Goal: Task Accomplishment & Management: Manage account settings

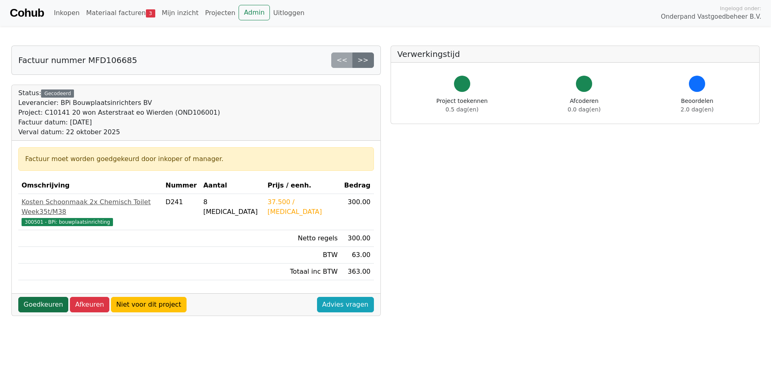
click at [44, 297] on link "Goedkeuren" at bounding box center [43, 304] width 50 height 15
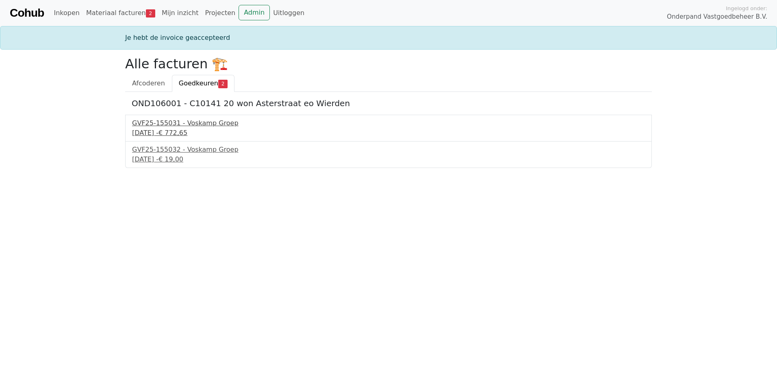
click at [211, 124] on div "GVF25-155031 - Voskamp Groep" at bounding box center [388, 123] width 513 height 10
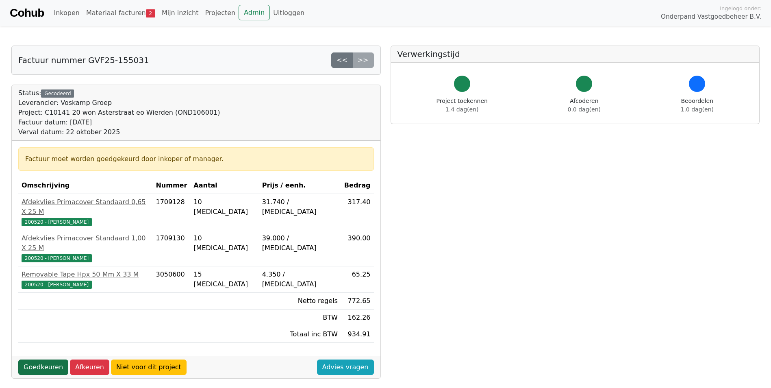
click at [45, 359] on link "Goedkeuren" at bounding box center [43, 366] width 50 height 15
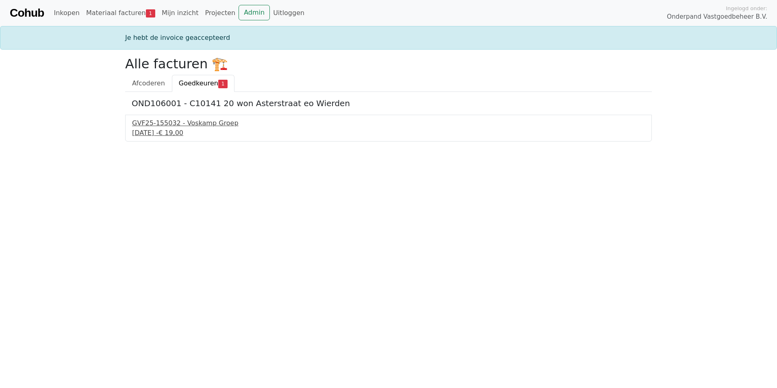
click at [211, 123] on div "GVF25-155032 - Voskamp Groep" at bounding box center [388, 123] width 513 height 10
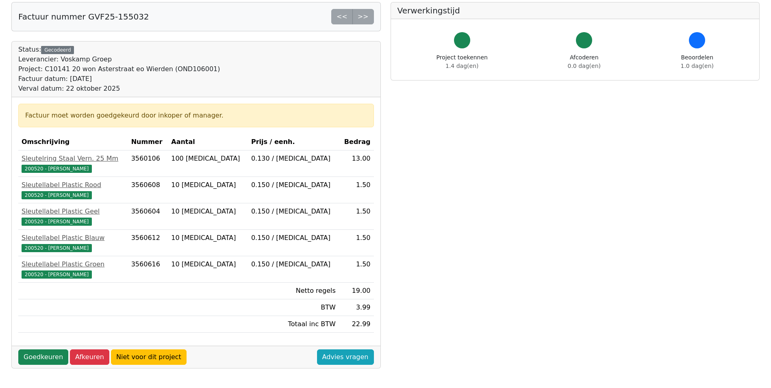
scroll to position [122, 0]
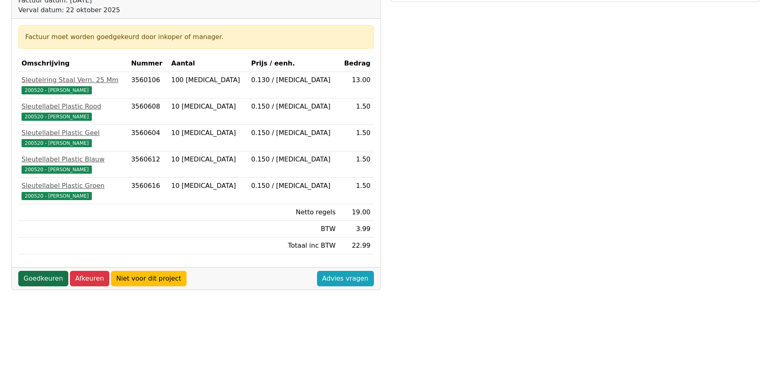
click at [43, 278] on link "Goedkeuren" at bounding box center [43, 278] width 50 height 15
